Goal: Transaction & Acquisition: Subscribe to service/newsletter

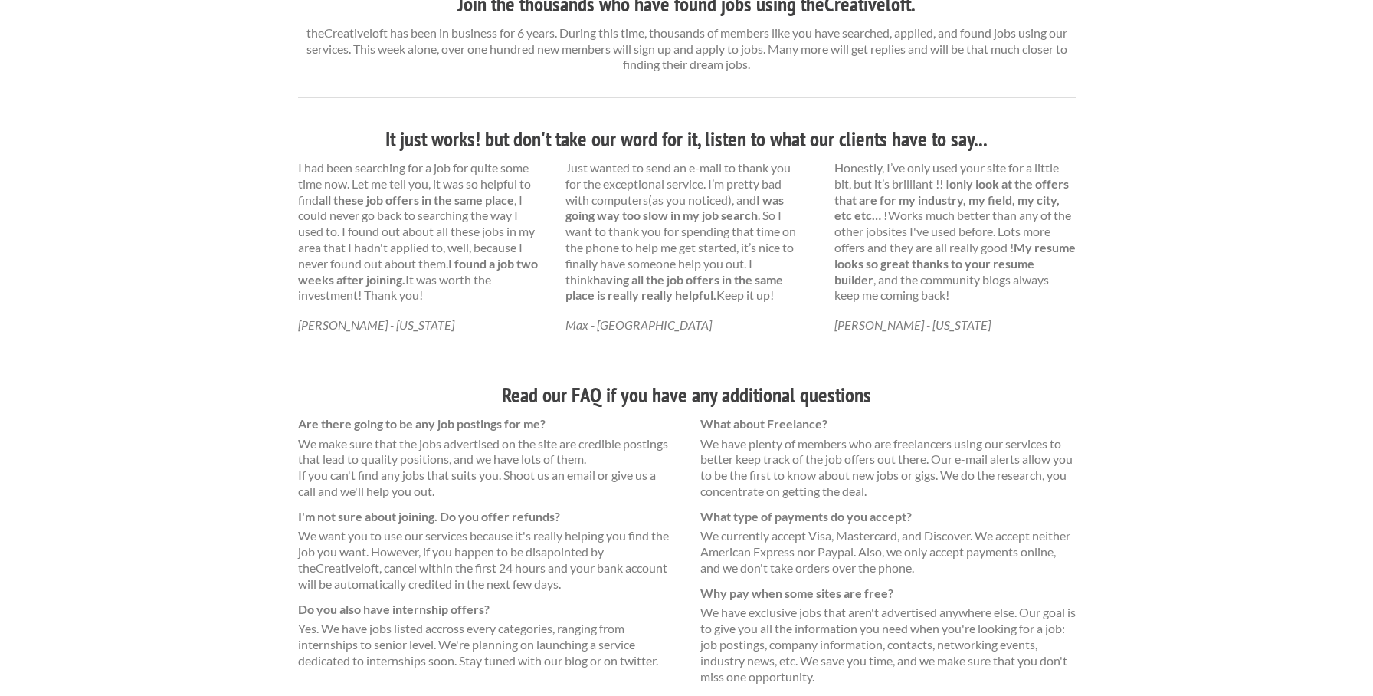
scroll to position [901, 0]
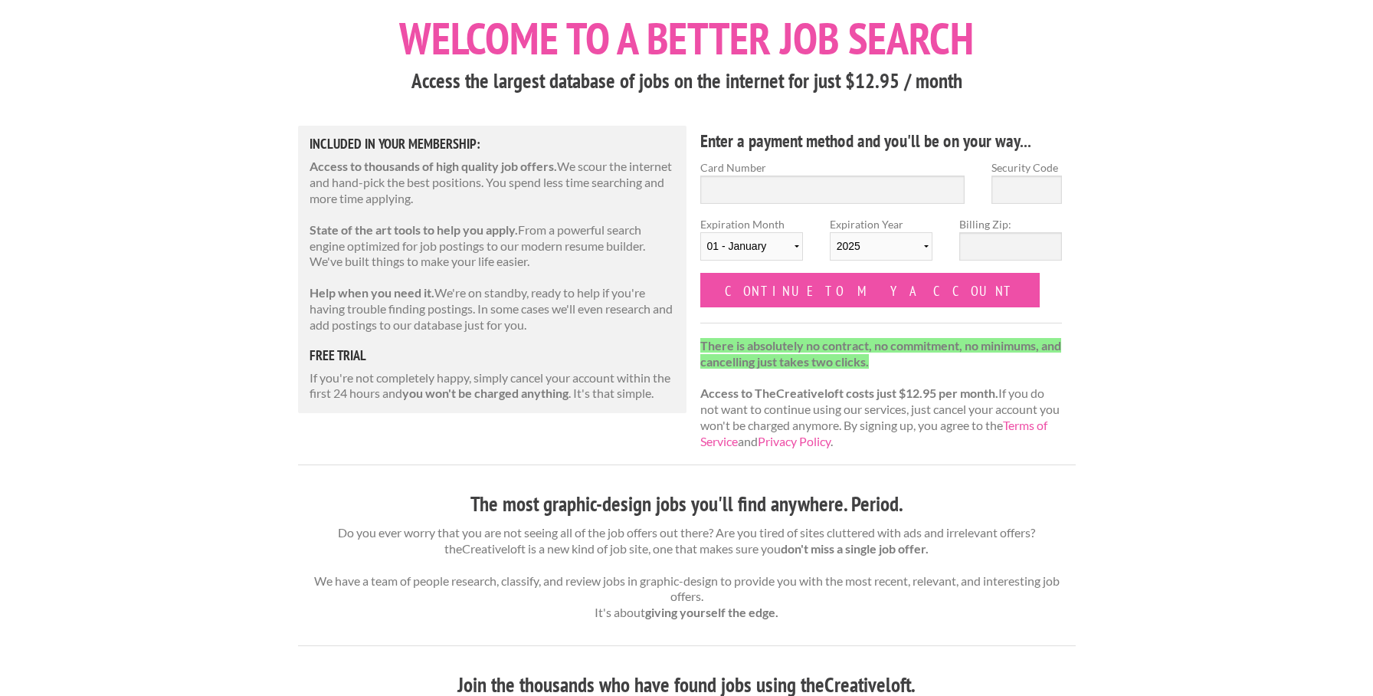
scroll to position [88, 0]
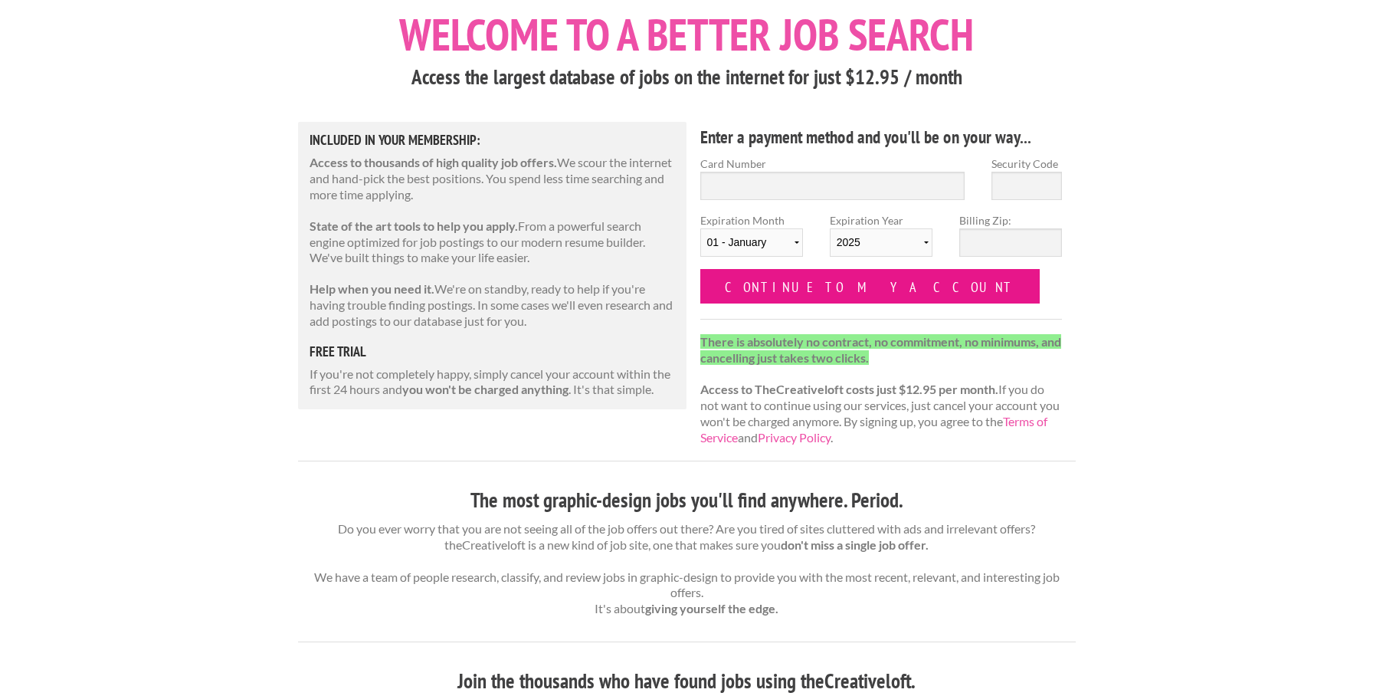
click at [778, 278] on input "Continue to my account" at bounding box center [870, 286] width 340 height 34
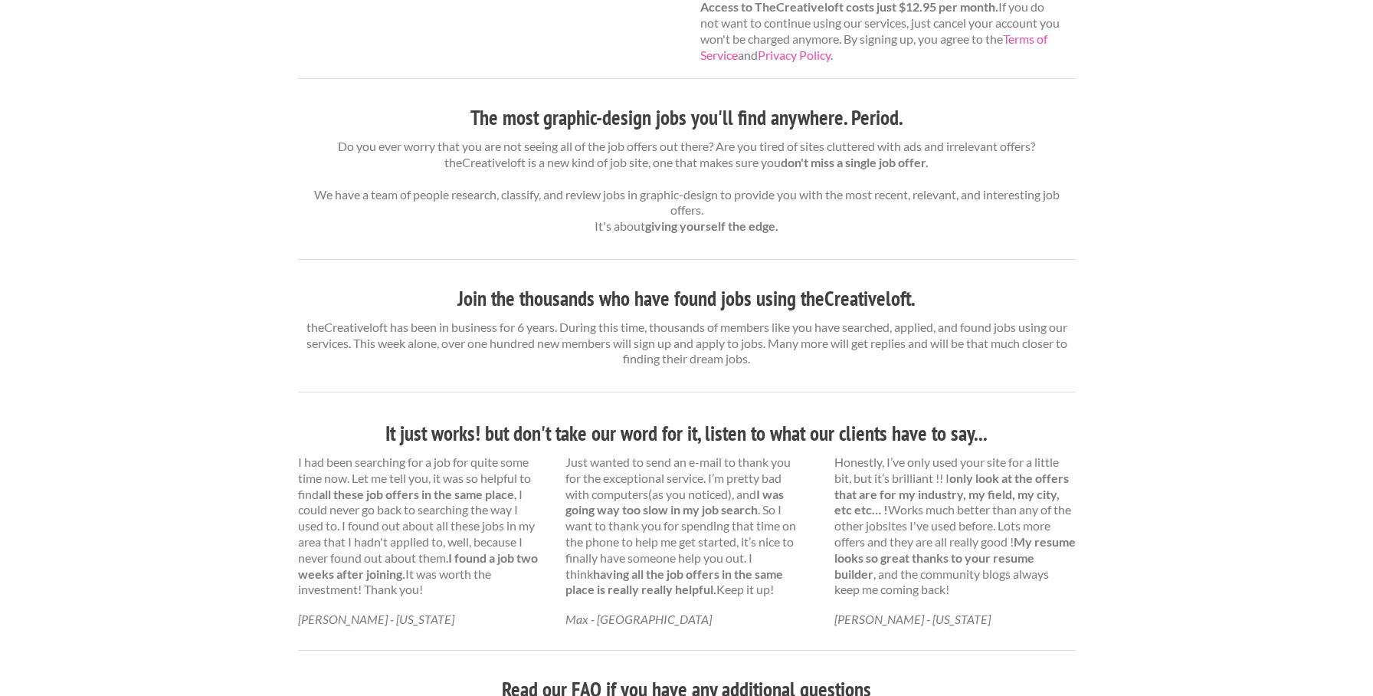
scroll to position [969, 0]
